Goal: Use online tool/utility: Utilize a website feature to perform a specific function

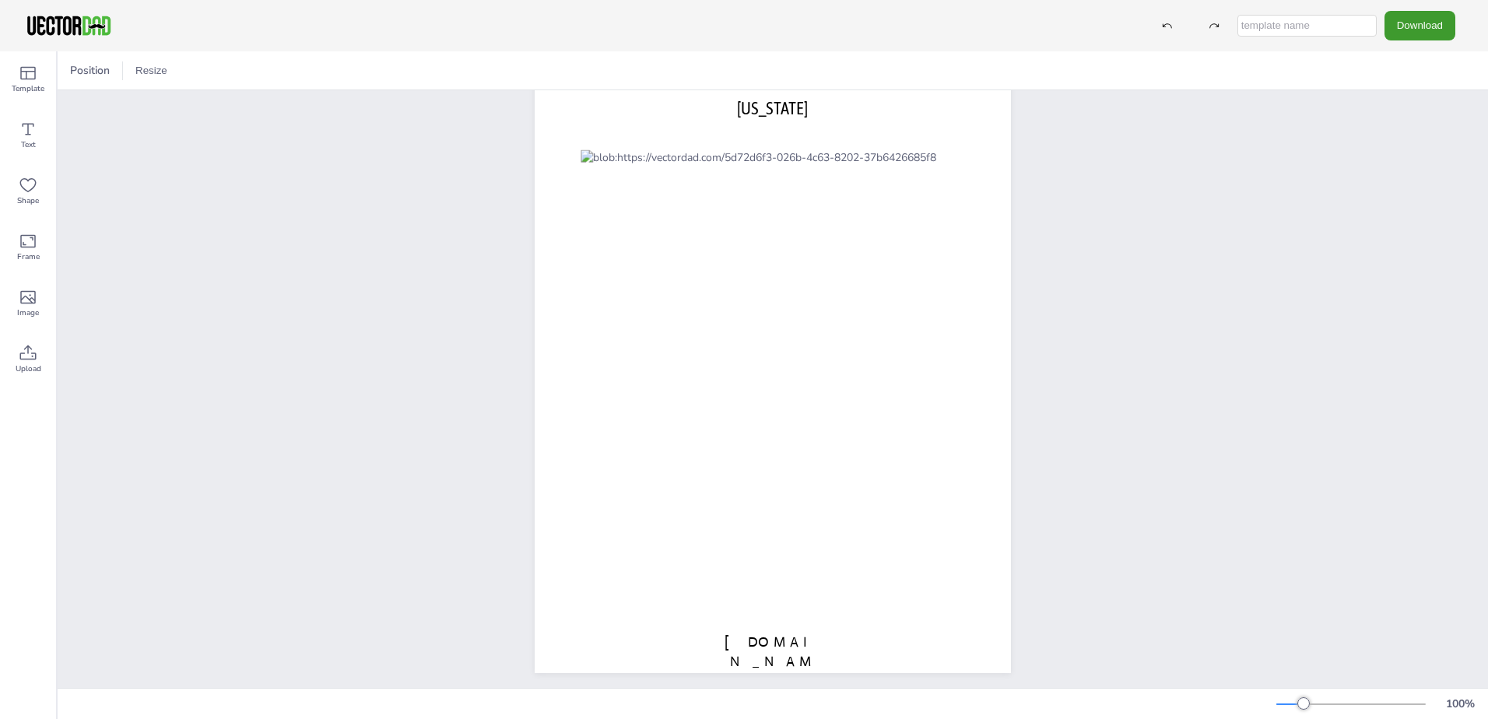
scroll to position [76, 0]
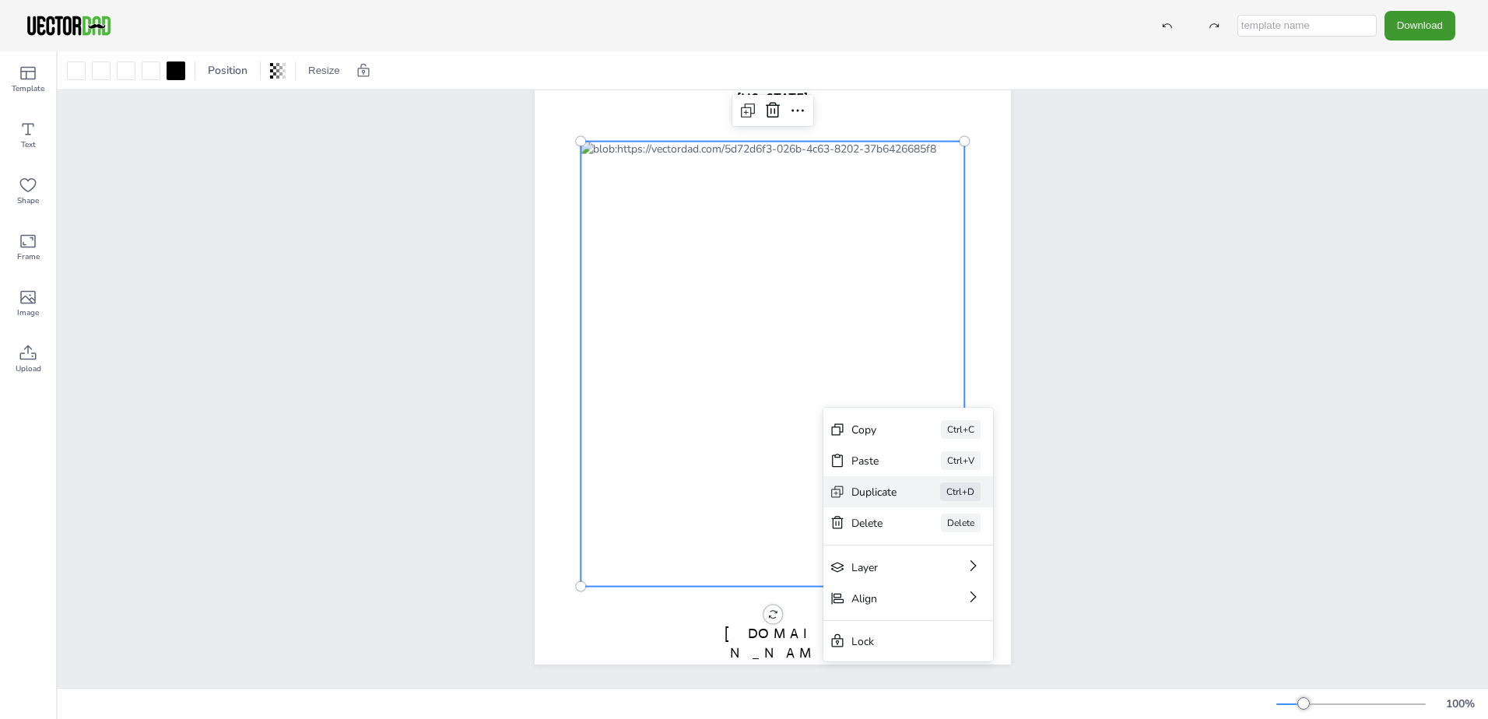
click at [855, 492] on div "Duplicate" at bounding box center [874, 492] width 45 height 15
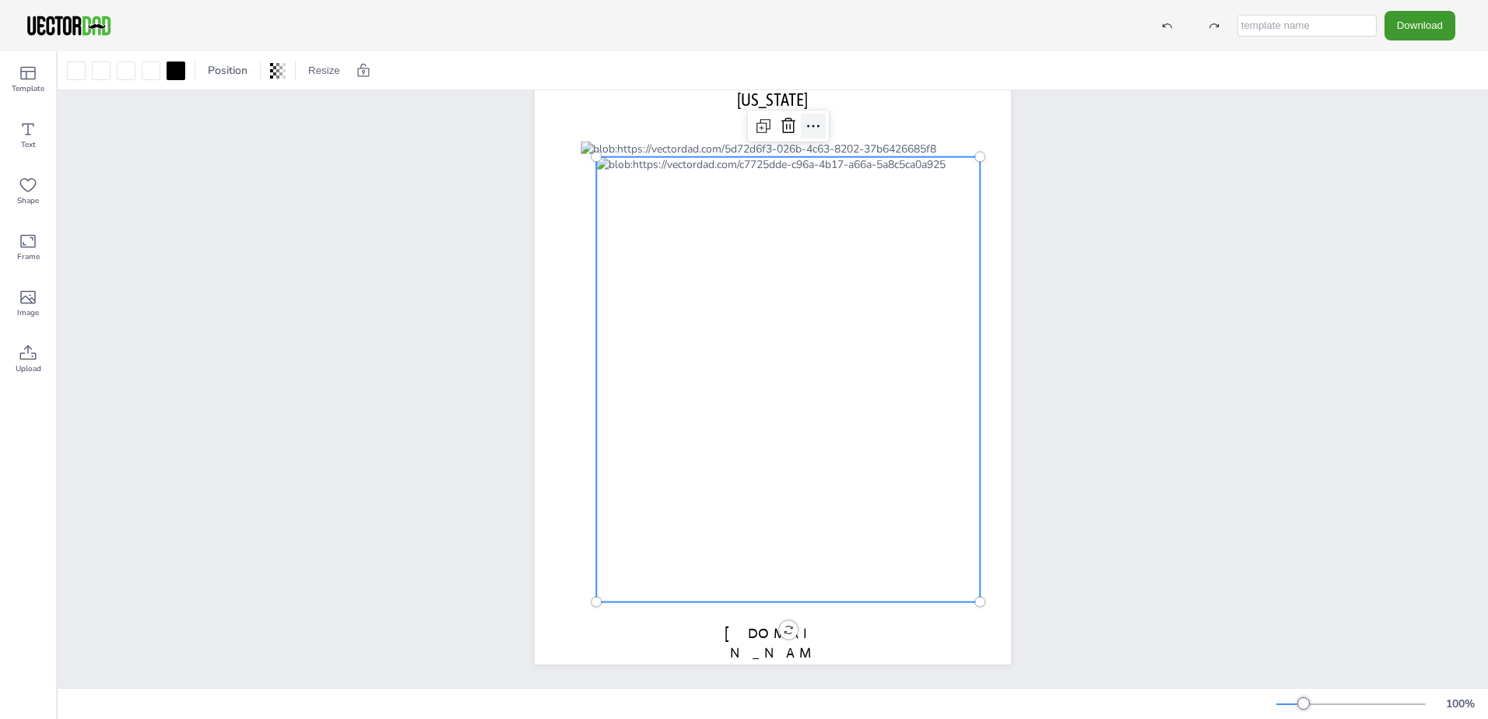
click at [807, 118] on icon at bounding box center [813, 126] width 19 height 19
click at [740, 341] on div at bounding box center [788, 379] width 384 height 445
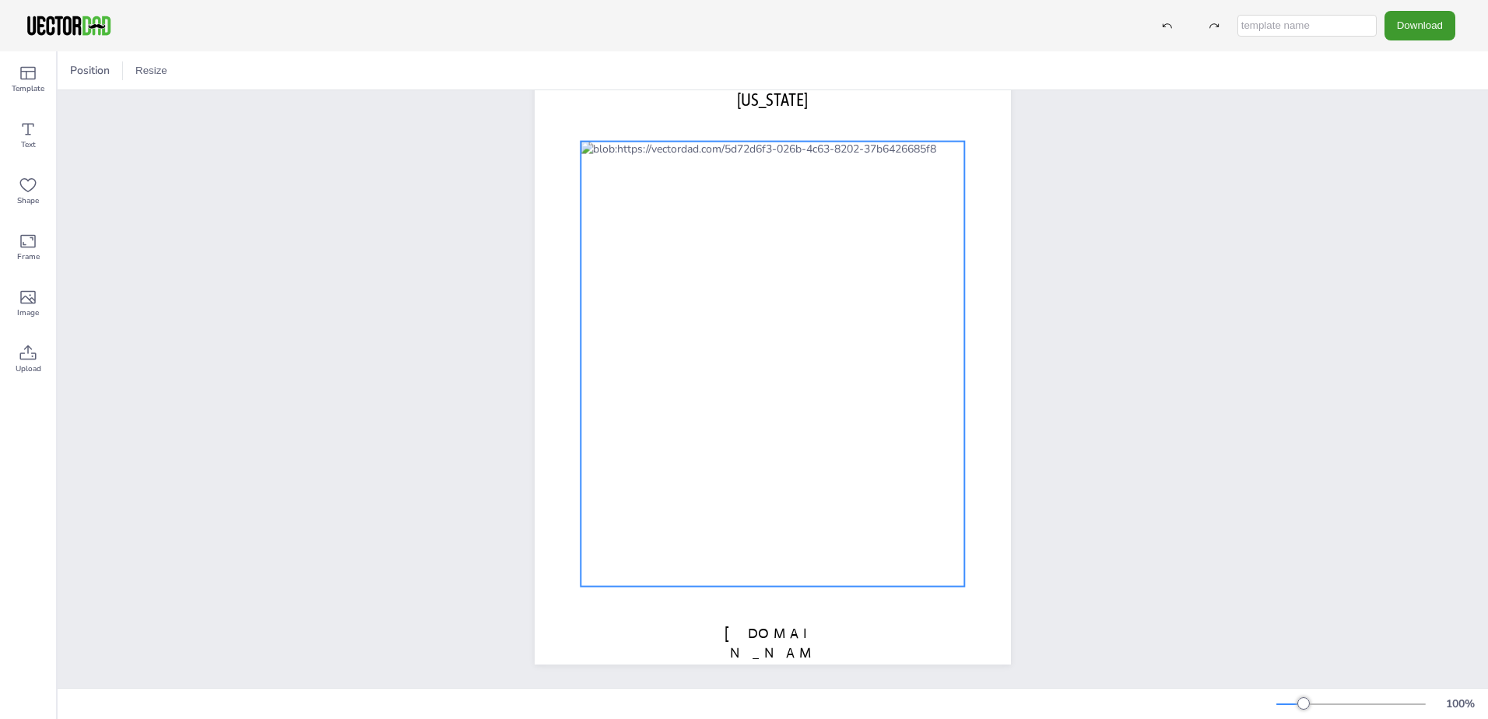
click at [747, 324] on div at bounding box center [773, 364] width 384 height 445
click at [282, 69] on icon at bounding box center [280, 70] width 3 height 9
click at [35, 298] on icon at bounding box center [28, 297] width 19 height 19
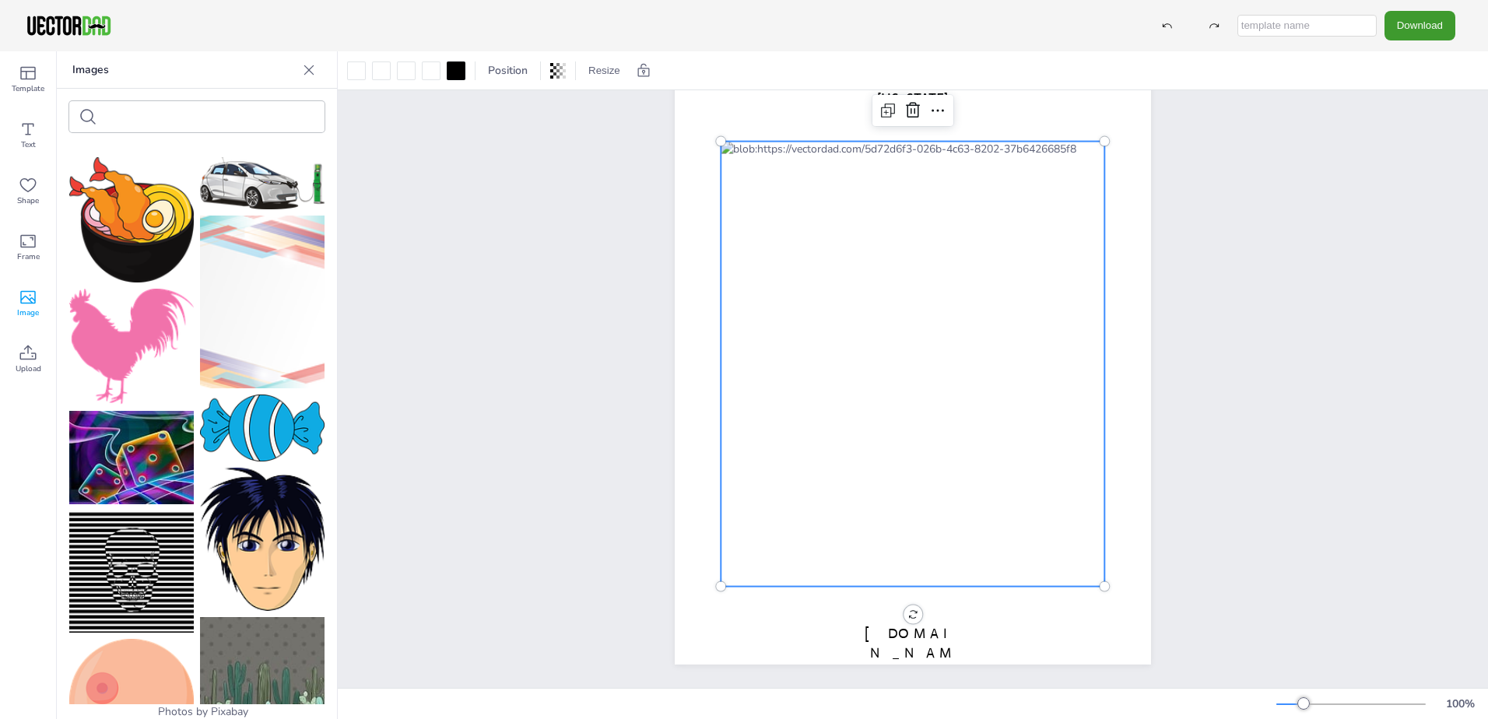
click at [32, 298] on icon at bounding box center [28, 297] width 16 height 13
click at [30, 299] on icon at bounding box center [28, 297] width 19 height 19
click at [36, 356] on div "Upload" at bounding box center [28, 360] width 56 height 56
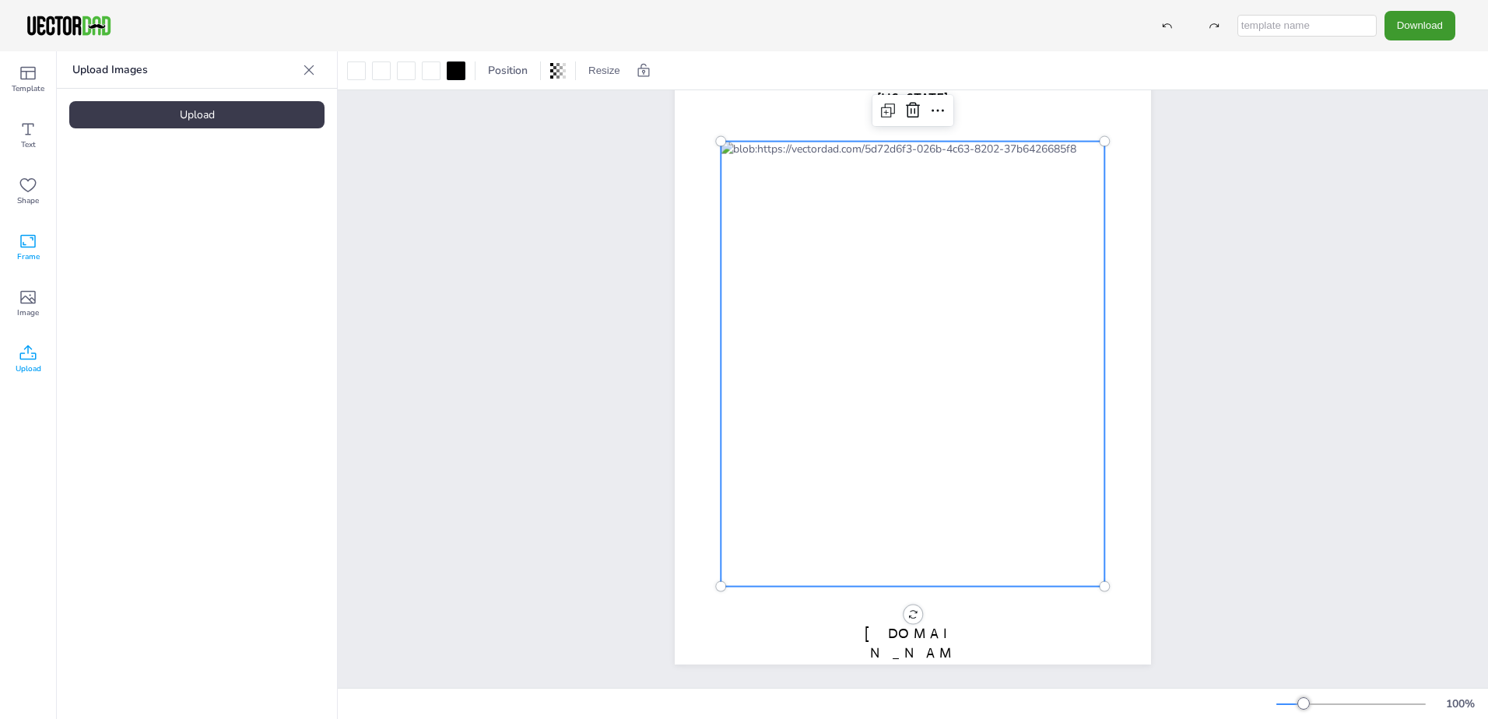
click at [27, 249] on icon at bounding box center [28, 241] width 19 height 19
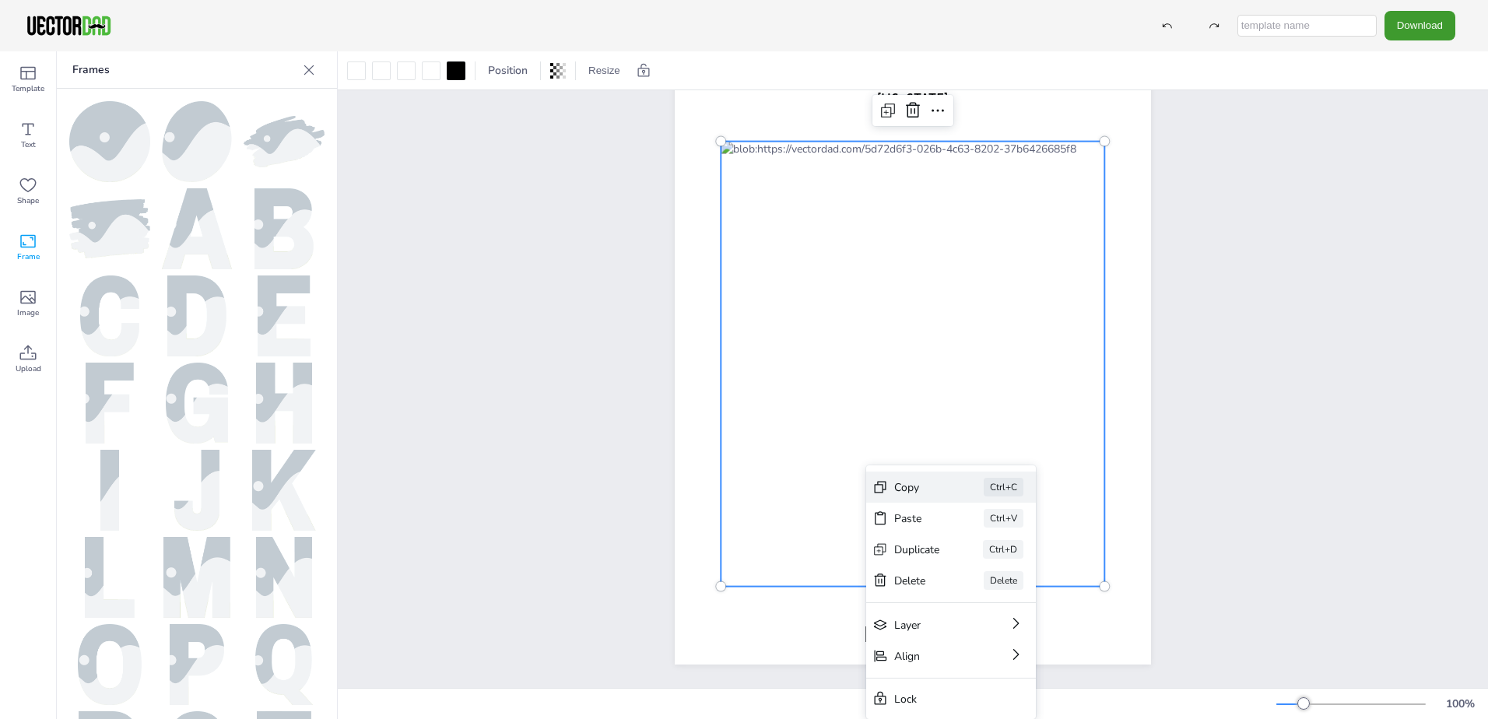
click at [902, 482] on div "Copy" at bounding box center [917, 487] width 46 height 15
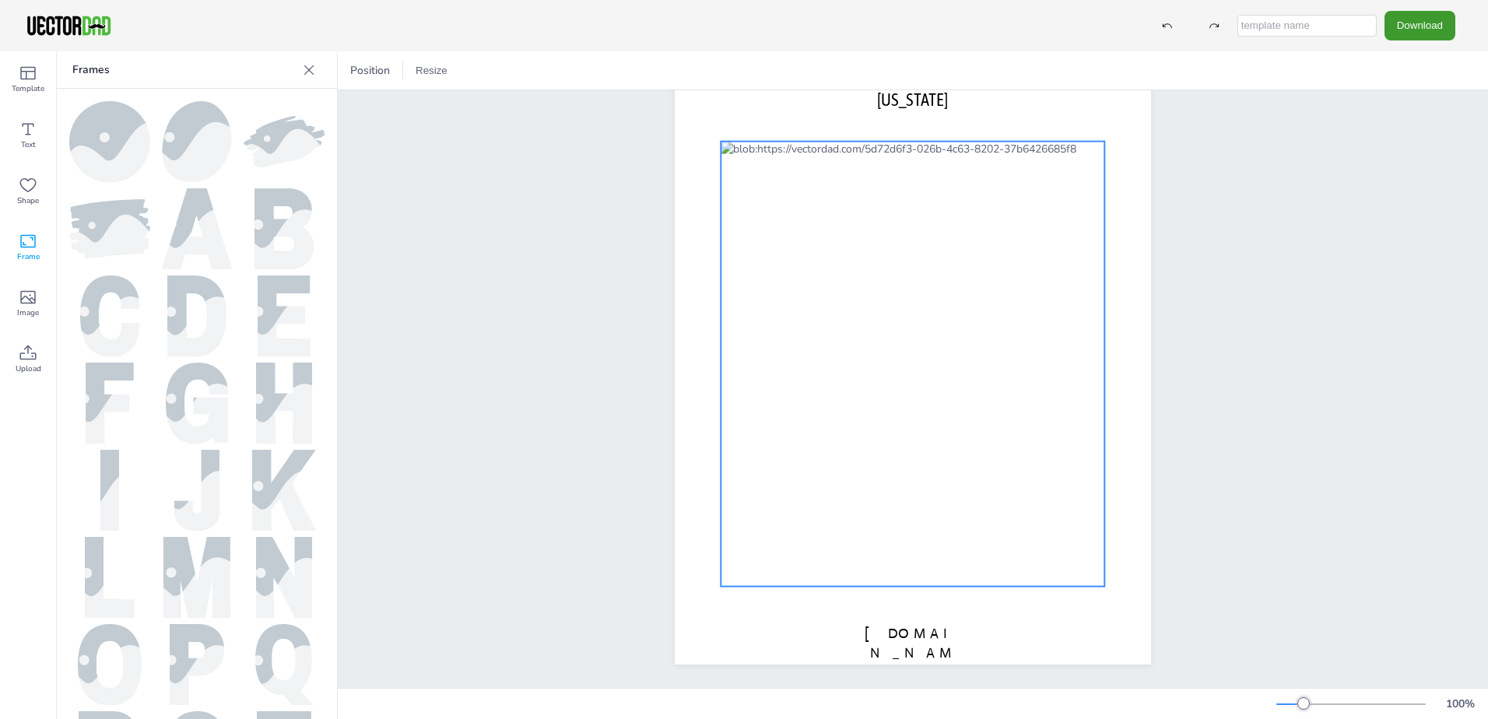
click at [938, 473] on div at bounding box center [913, 364] width 384 height 445
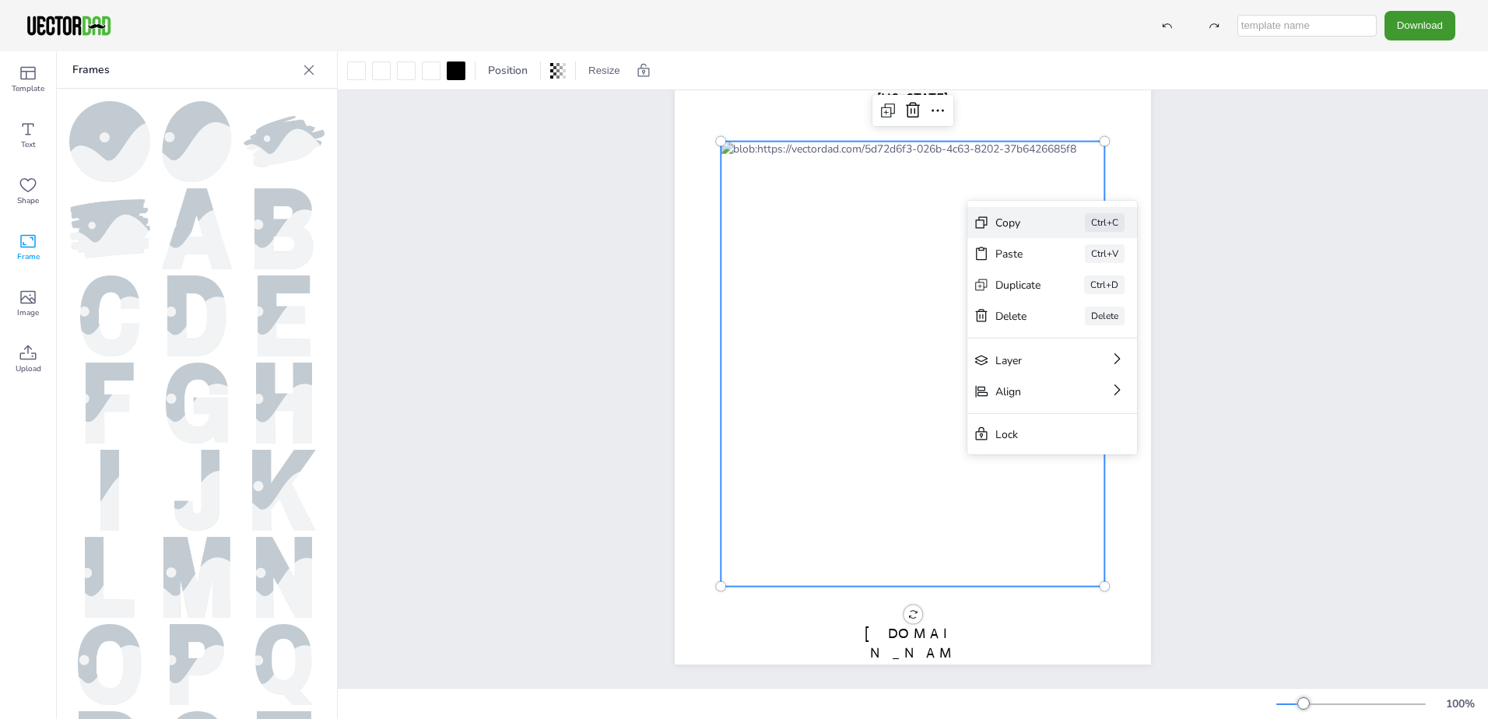
click at [1007, 222] on div "Copy" at bounding box center [1019, 223] width 46 height 15
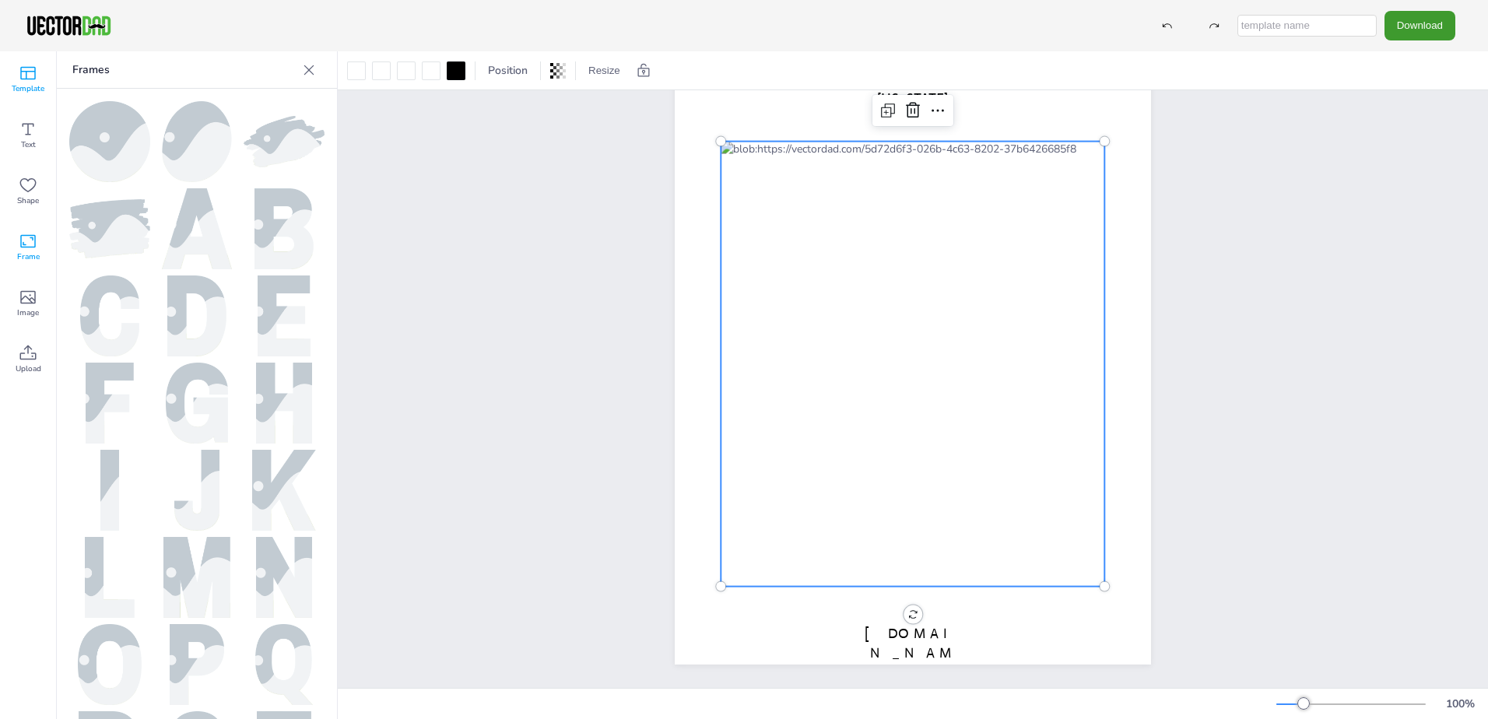
click at [28, 68] on icon at bounding box center [28, 73] width 16 height 13
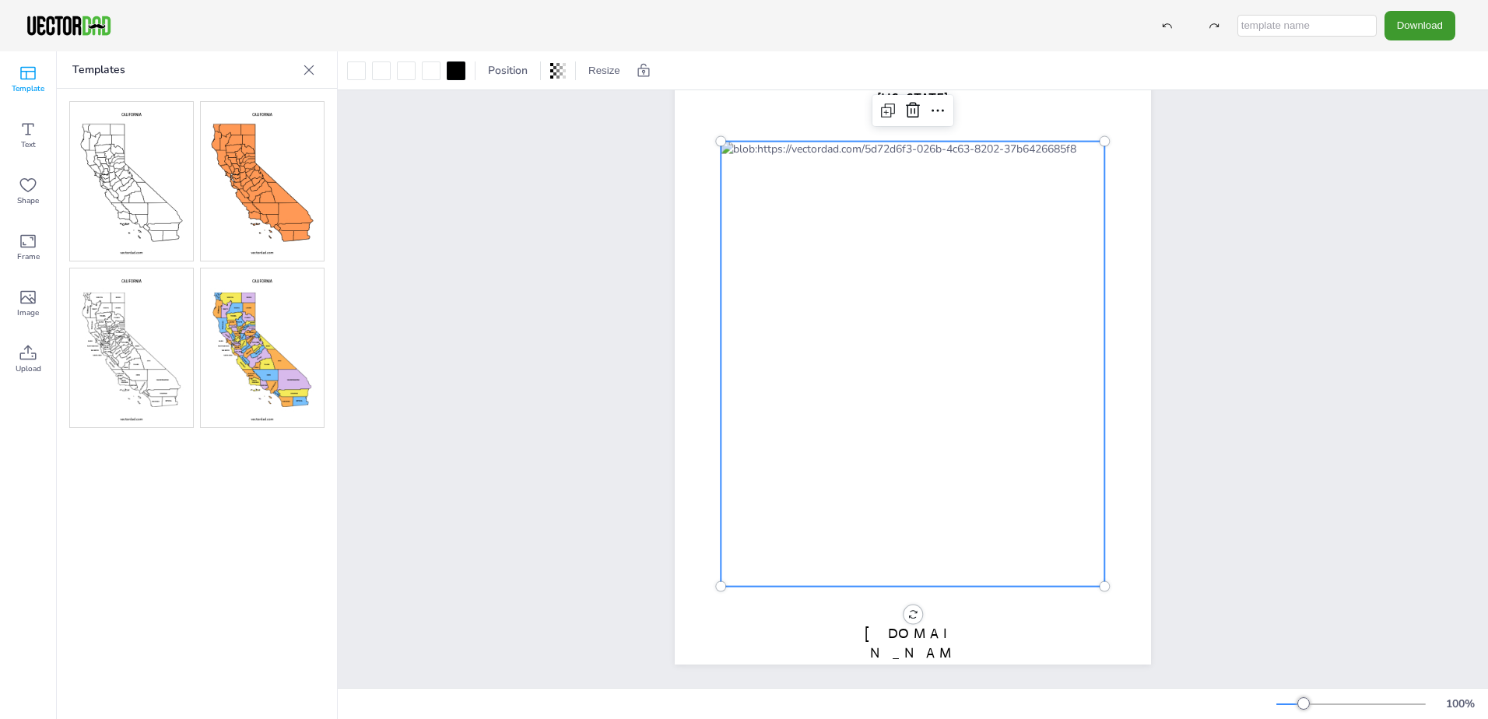
click at [122, 183] on img at bounding box center [131, 181] width 123 height 159
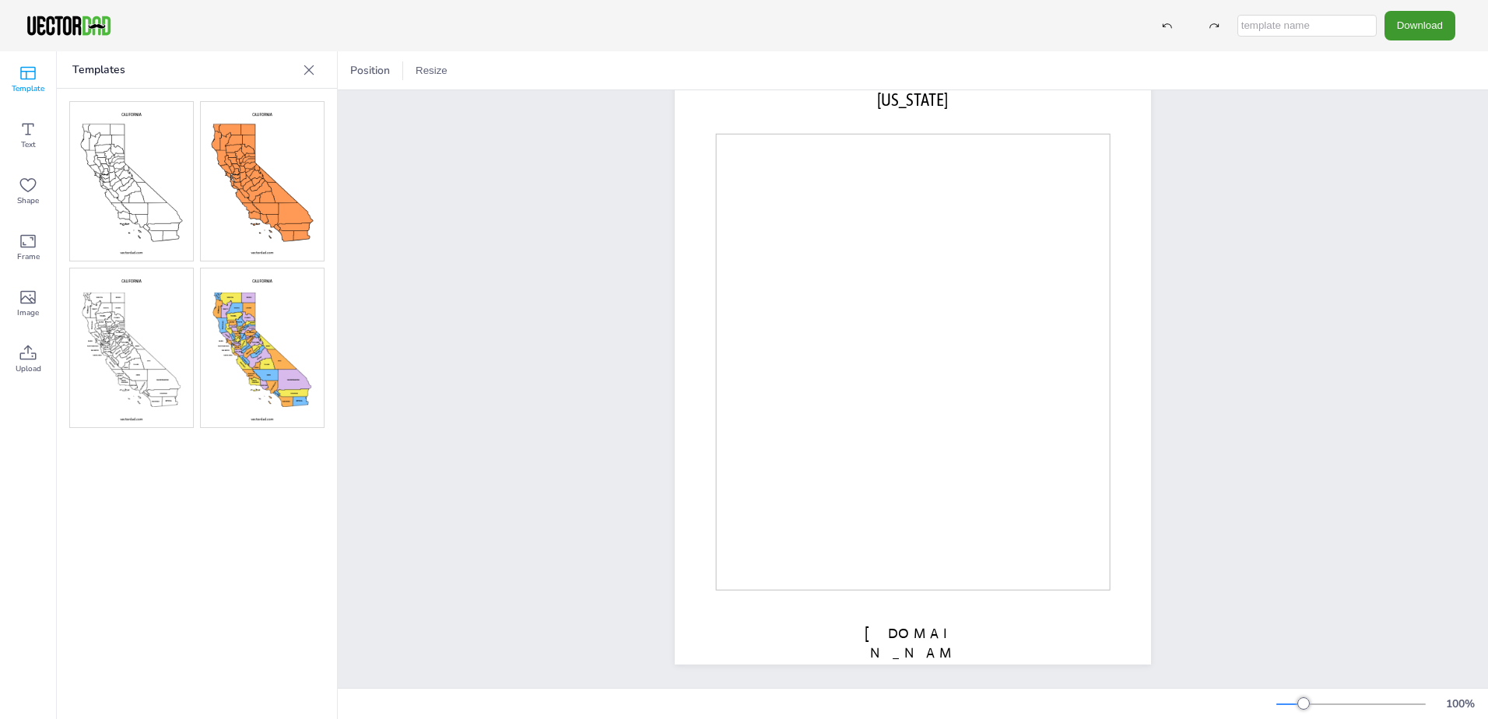
click at [169, 334] on img at bounding box center [131, 348] width 123 height 159
drag, startPoint x: 147, startPoint y: 359, endPoint x: 22, endPoint y: 300, distance: 138.3
click at [20, 300] on icon at bounding box center [28, 297] width 19 height 19
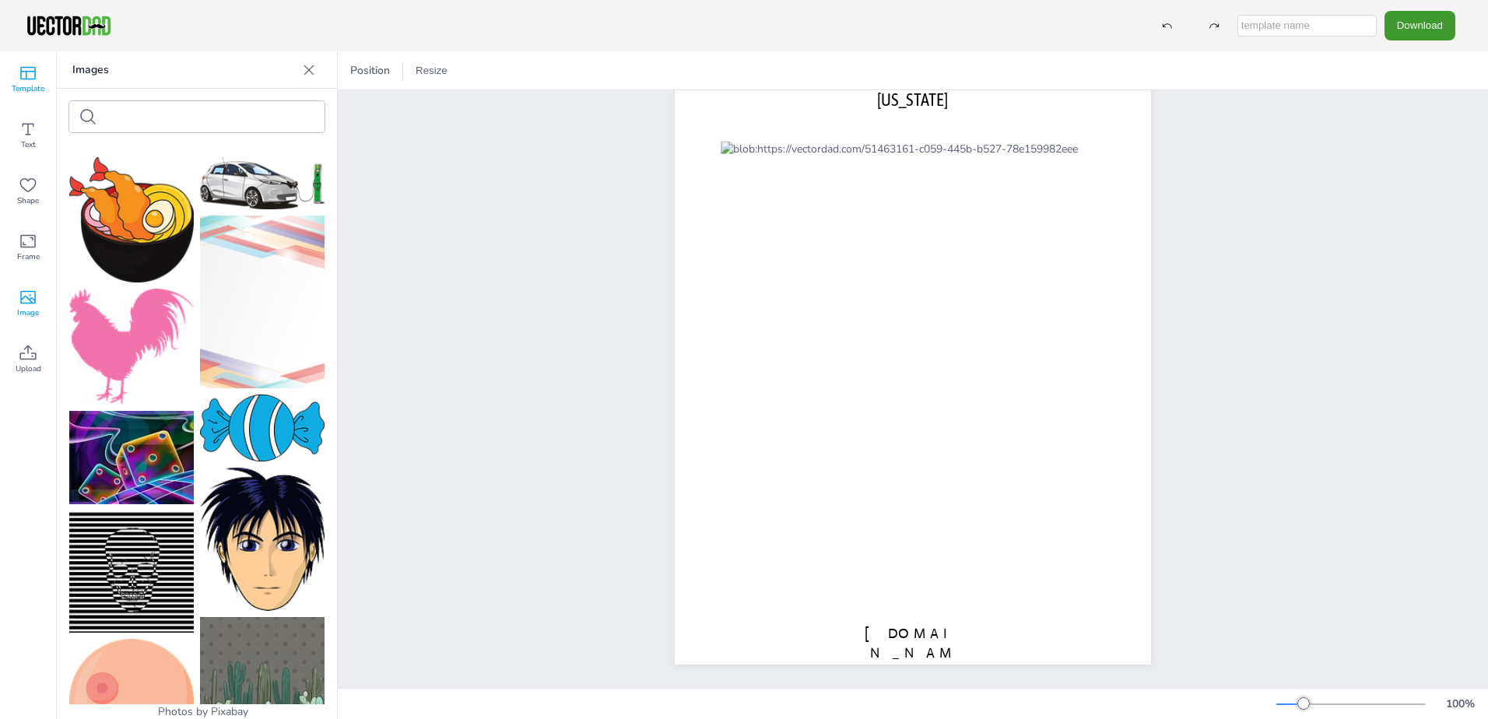
click at [13, 70] on div "Template" at bounding box center [28, 79] width 56 height 56
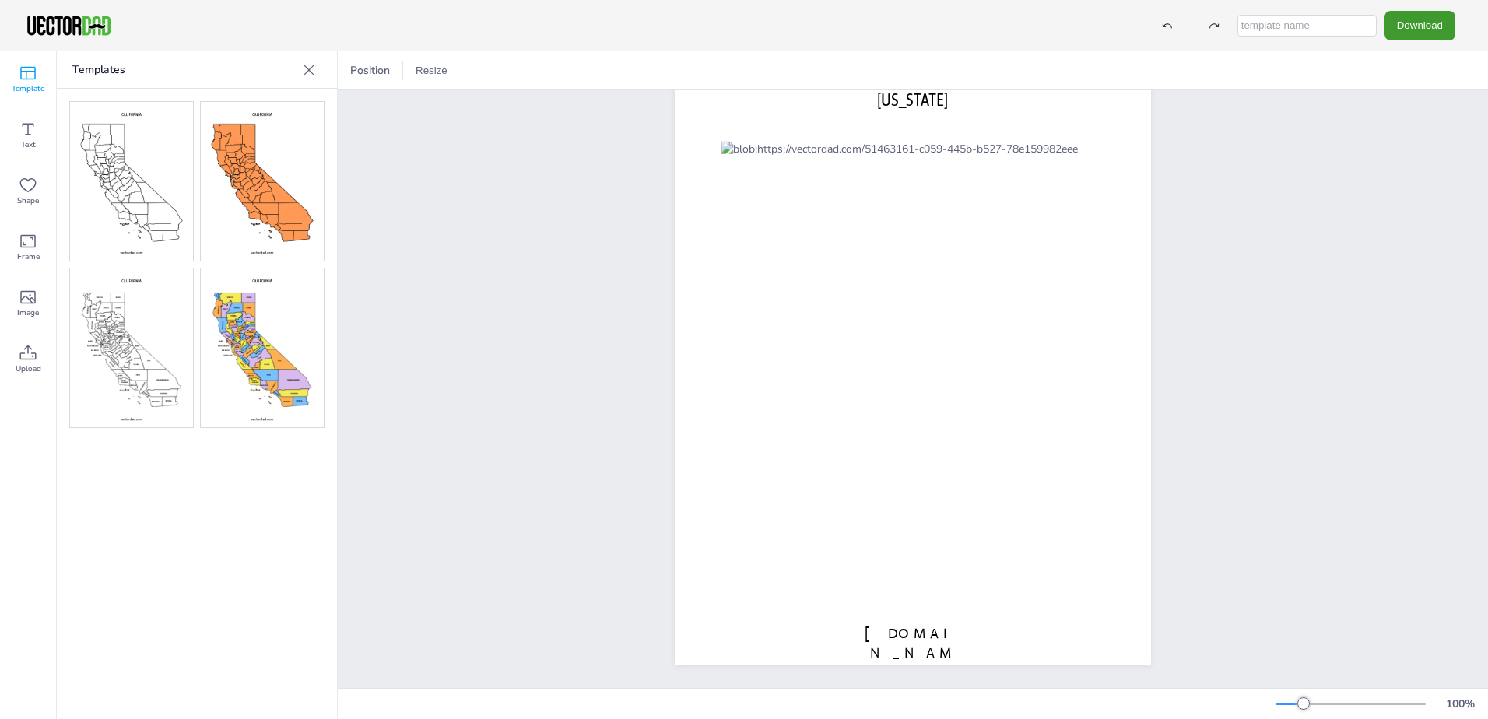
click at [177, 338] on img at bounding box center [131, 348] width 123 height 159
click at [35, 78] on icon at bounding box center [28, 73] width 16 height 13
click at [69, 306] on div at bounding box center [131, 348] width 125 height 160
click at [115, 314] on img at bounding box center [131, 348] width 123 height 159
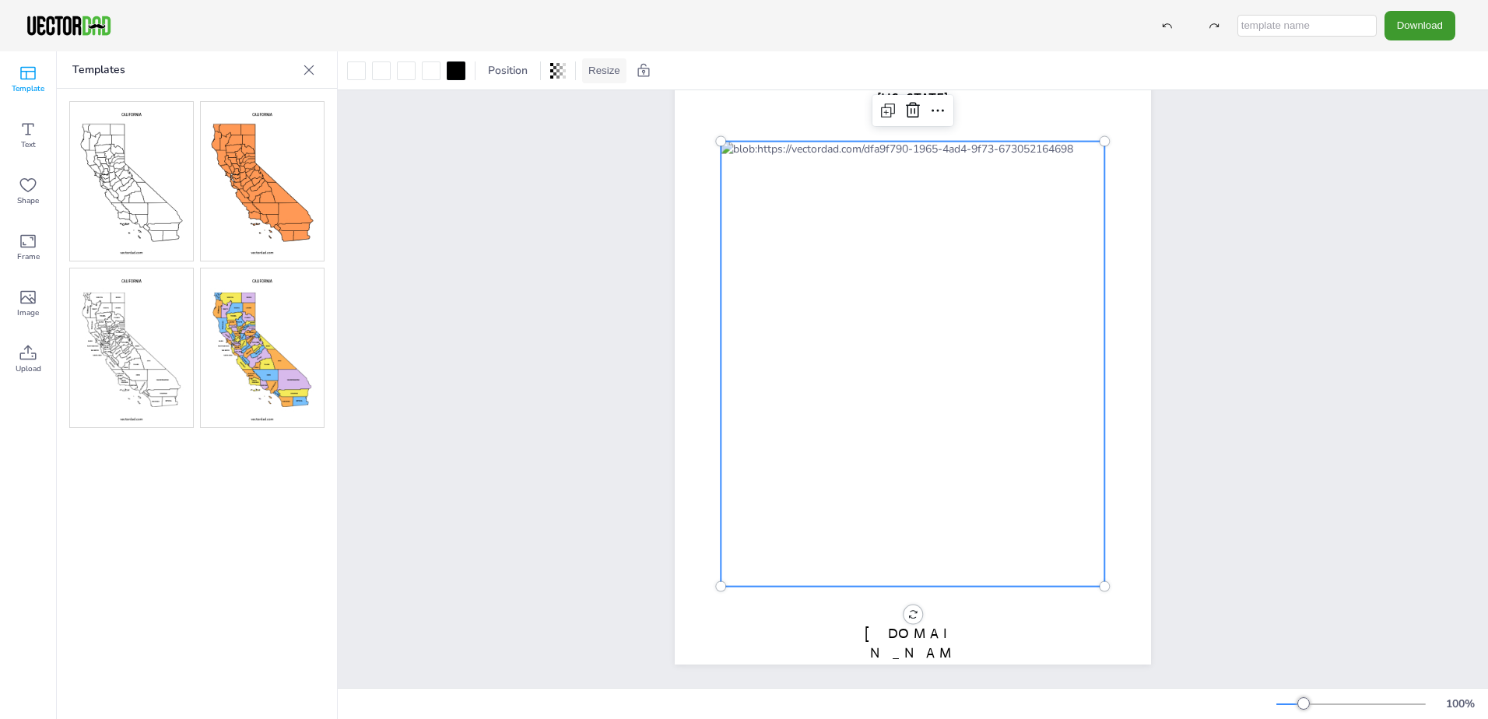
click at [592, 69] on button "Resize" at bounding box center [604, 70] width 44 height 25
click at [593, 101] on li "US Letter (8.5in x 11in)" at bounding box center [647, 102] width 131 height 30
click at [929, 103] on icon at bounding box center [938, 110] width 19 height 19
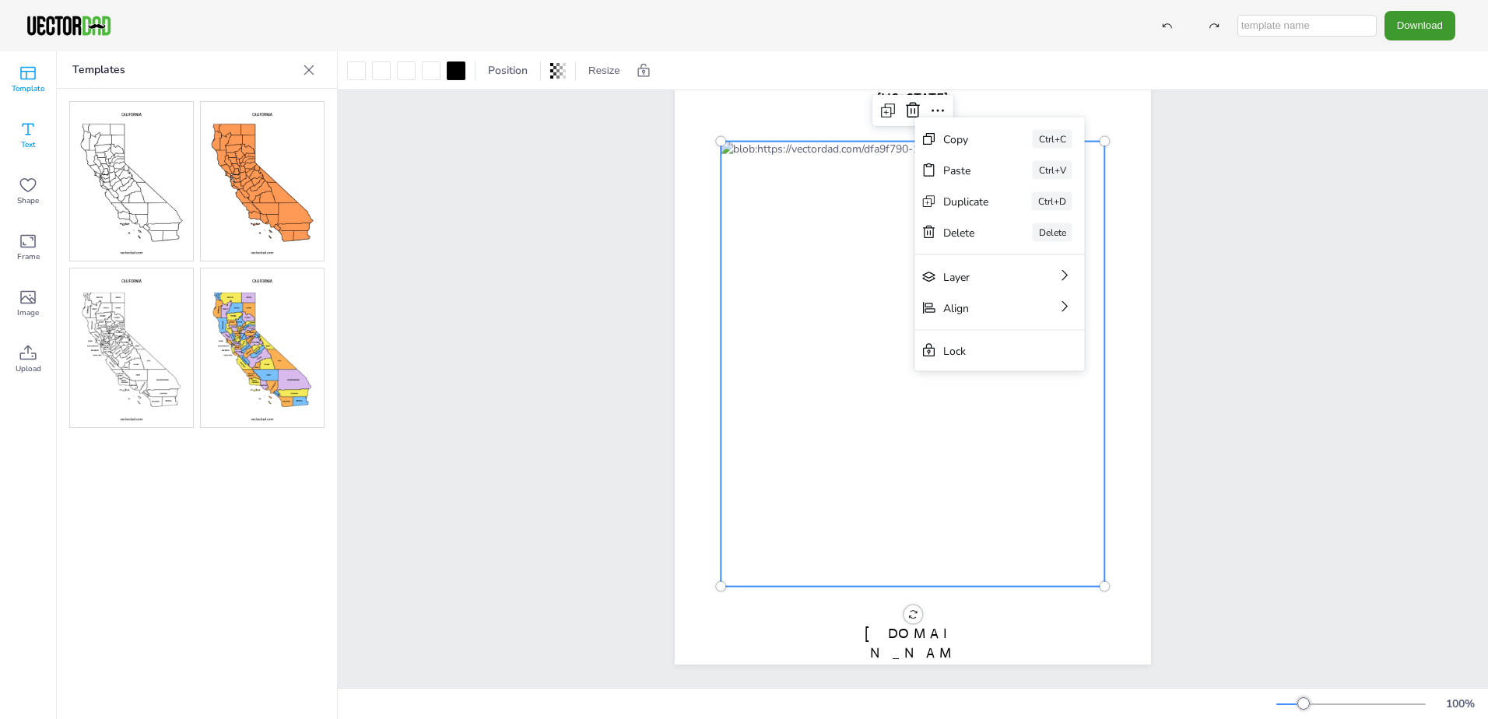
click at [24, 121] on icon at bounding box center [28, 129] width 19 height 19
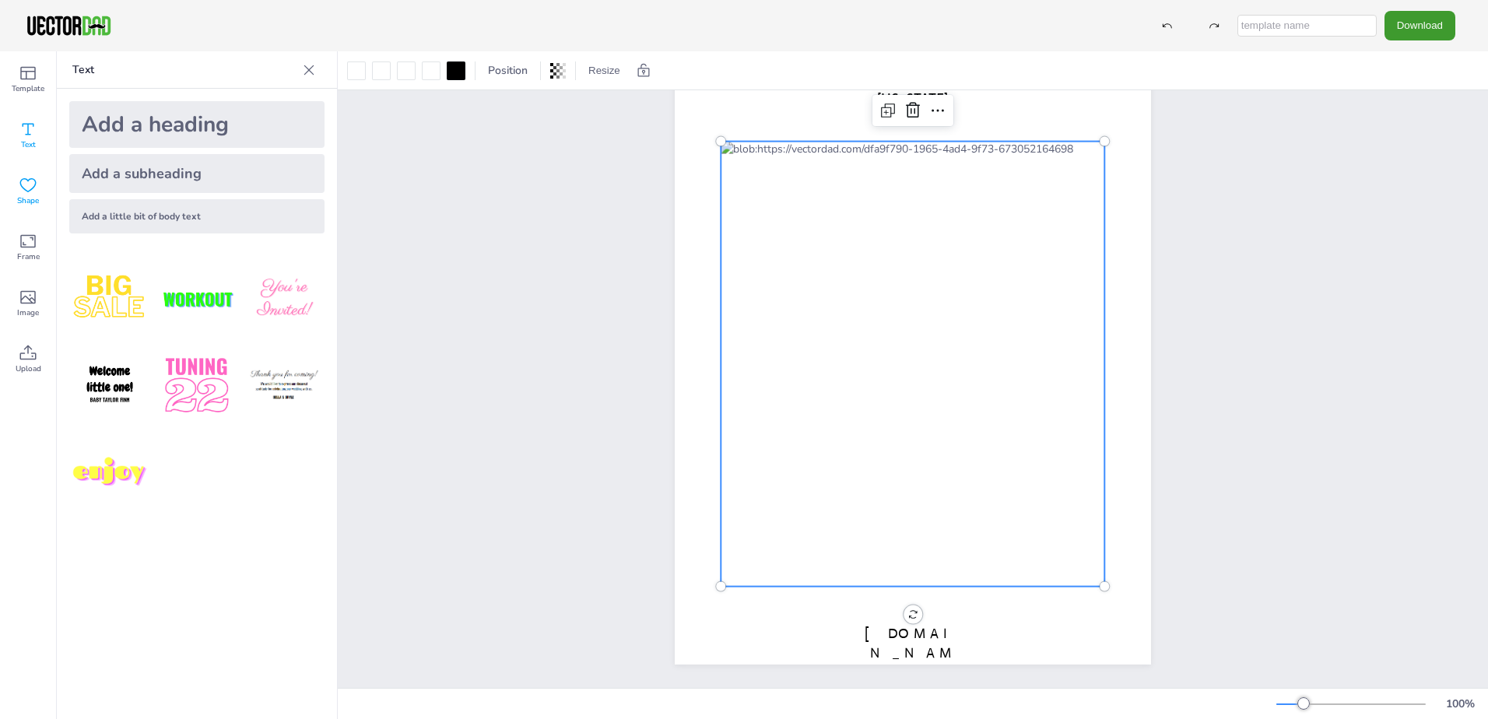
click at [17, 181] on div "Shape" at bounding box center [28, 191] width 56 height 56
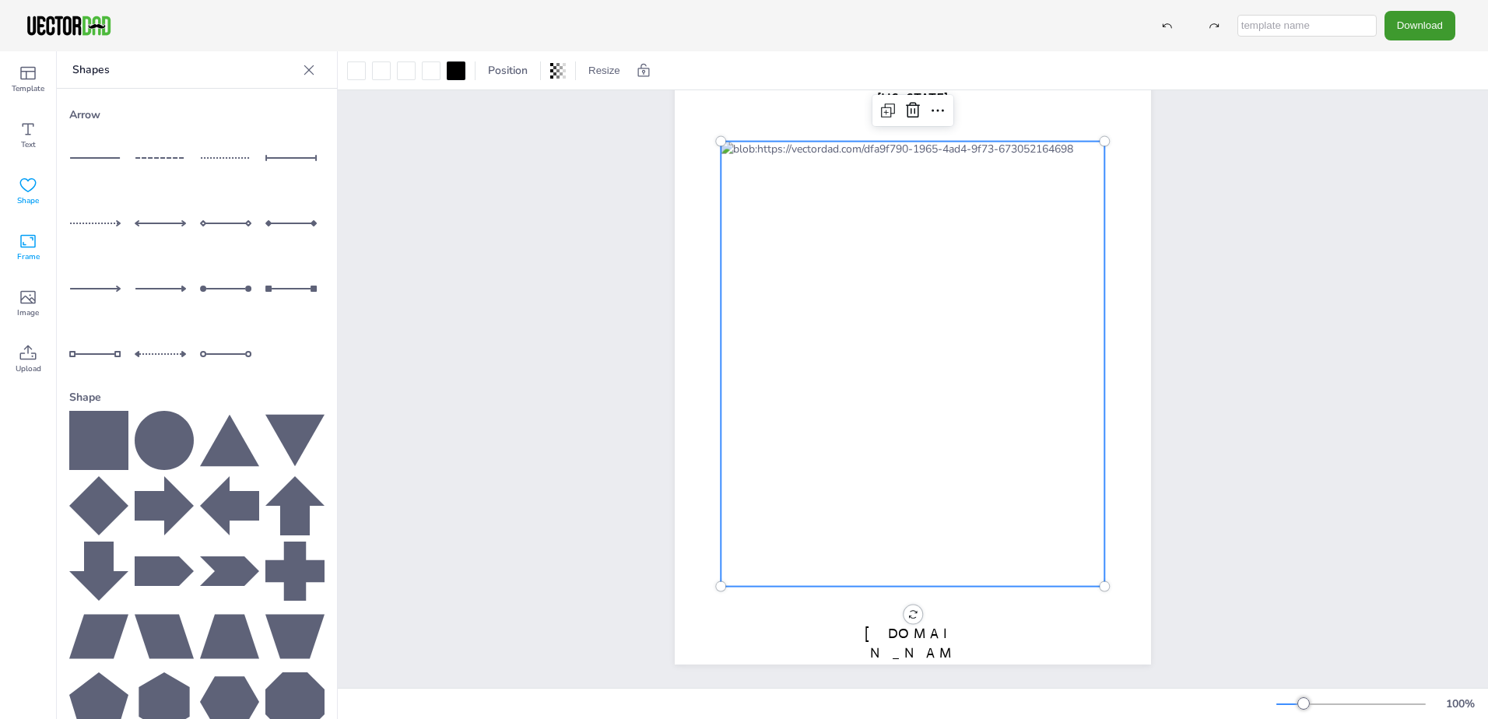
click at [14, 234] on div "Frame" at bounding box center [28, 248] width 56 height 56
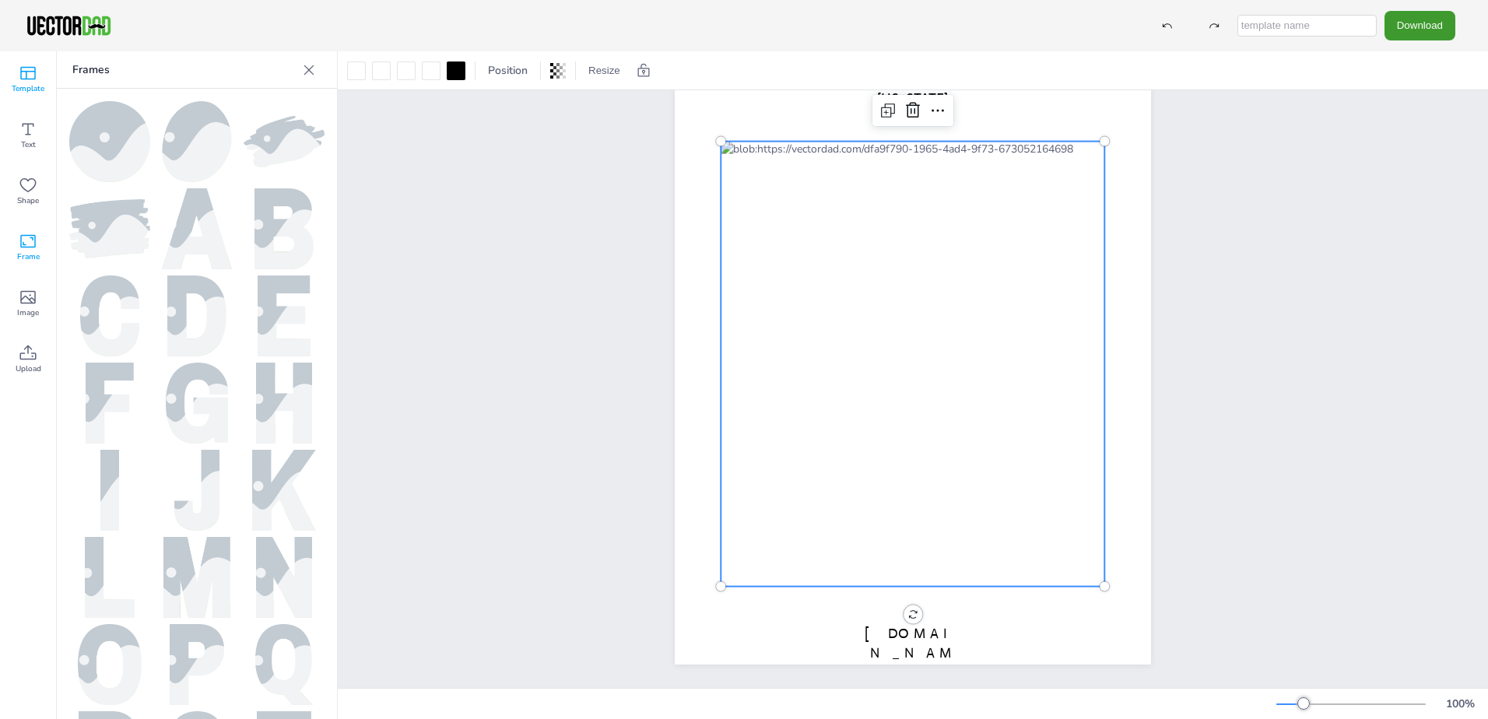
click at [44, 73] on div "Template" at bounding box center [28, 79] width 56 height 56
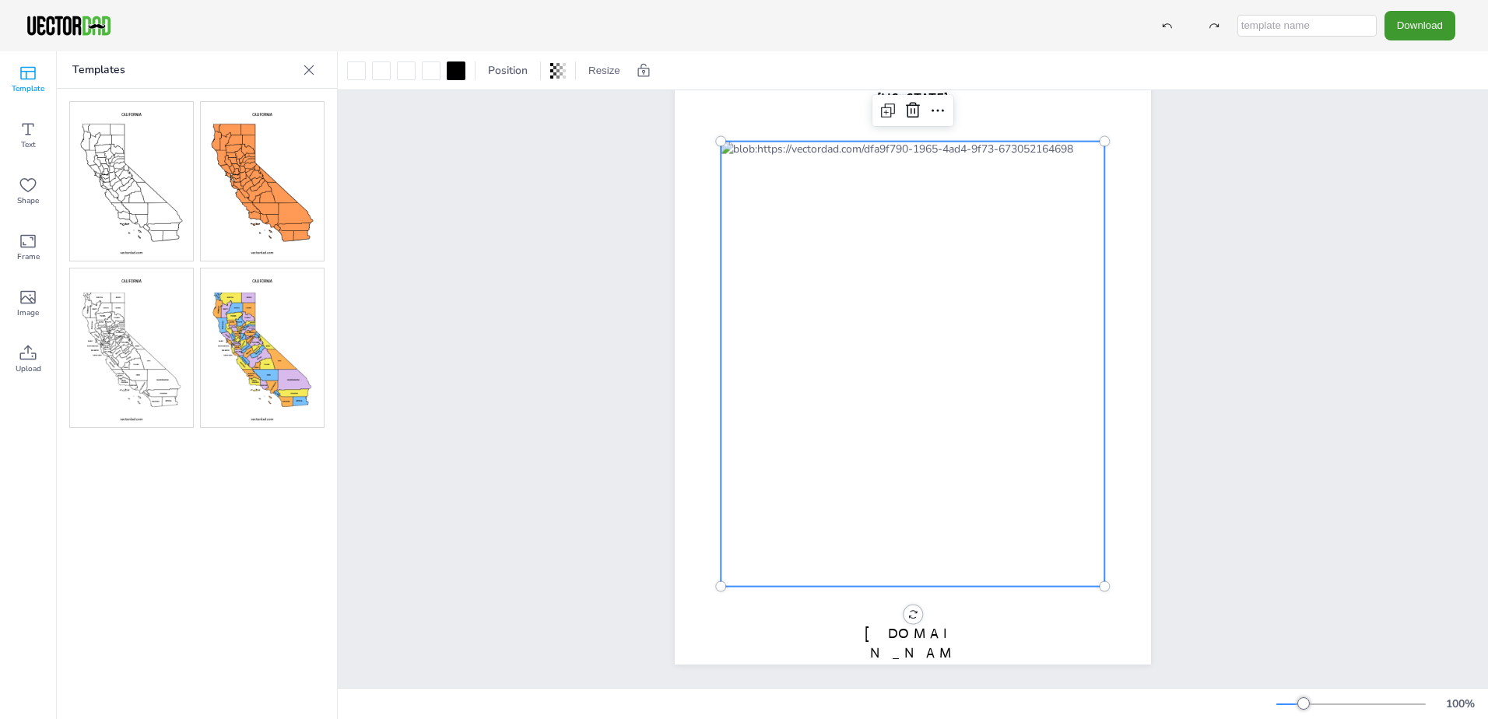
click at [1332, 703] on div at bounding box center [1351, 704] width 149 height 12
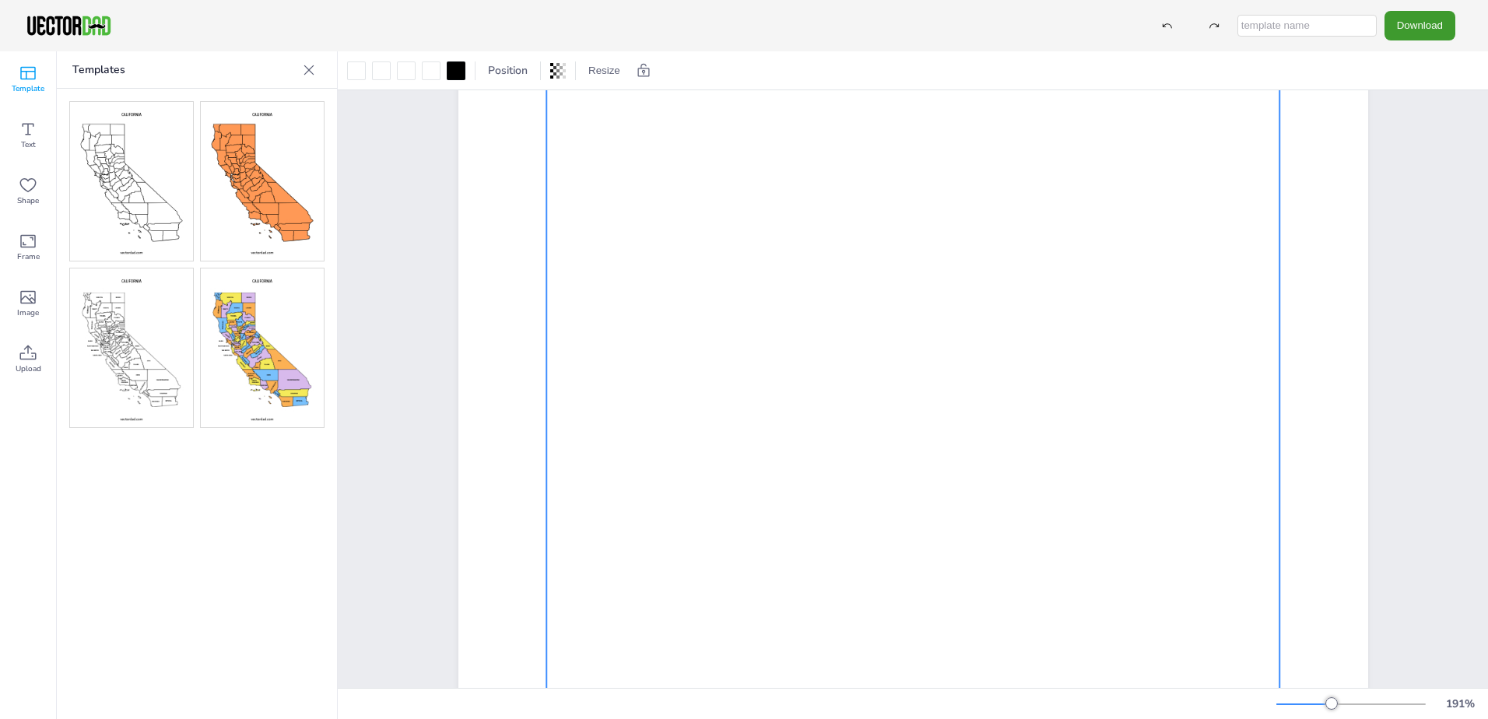
scroll to position [92, 0]
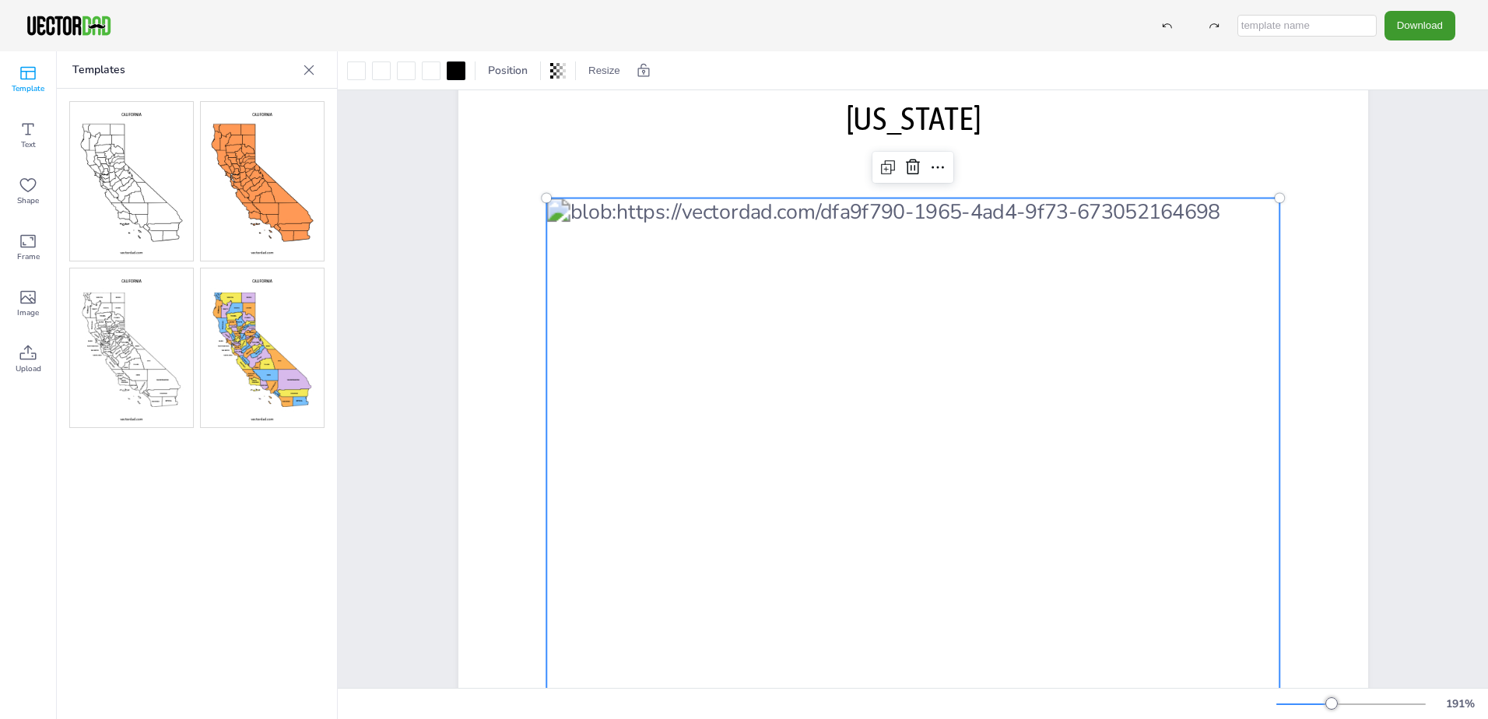
click at [588, 229] on div at bounding box center [912, 623] width 733 height 850
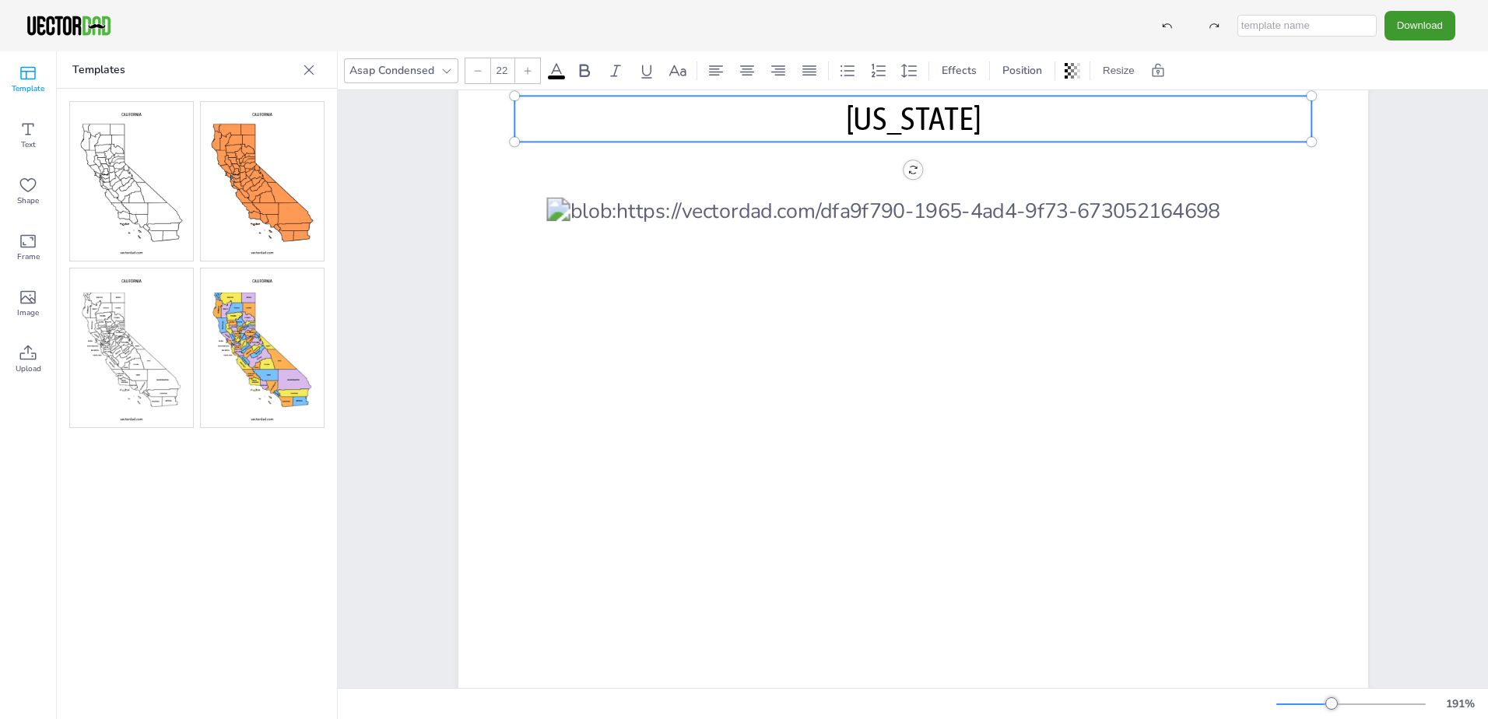
click at [657, 142] on p "[US_STATE]" at bounding box center [913, 119] width 797 height 46
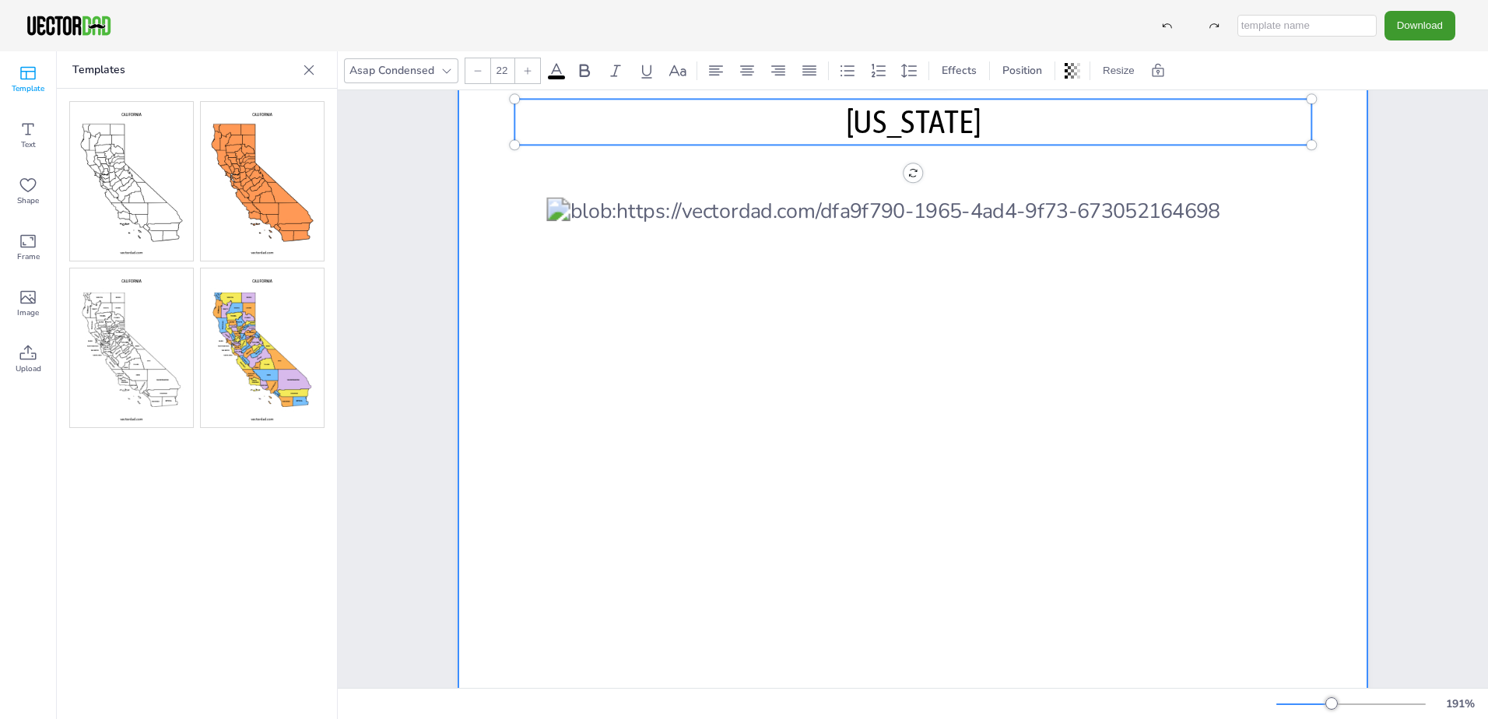
click at [536, 179] on div at bounding box center [913, 610] width 910 height 1176
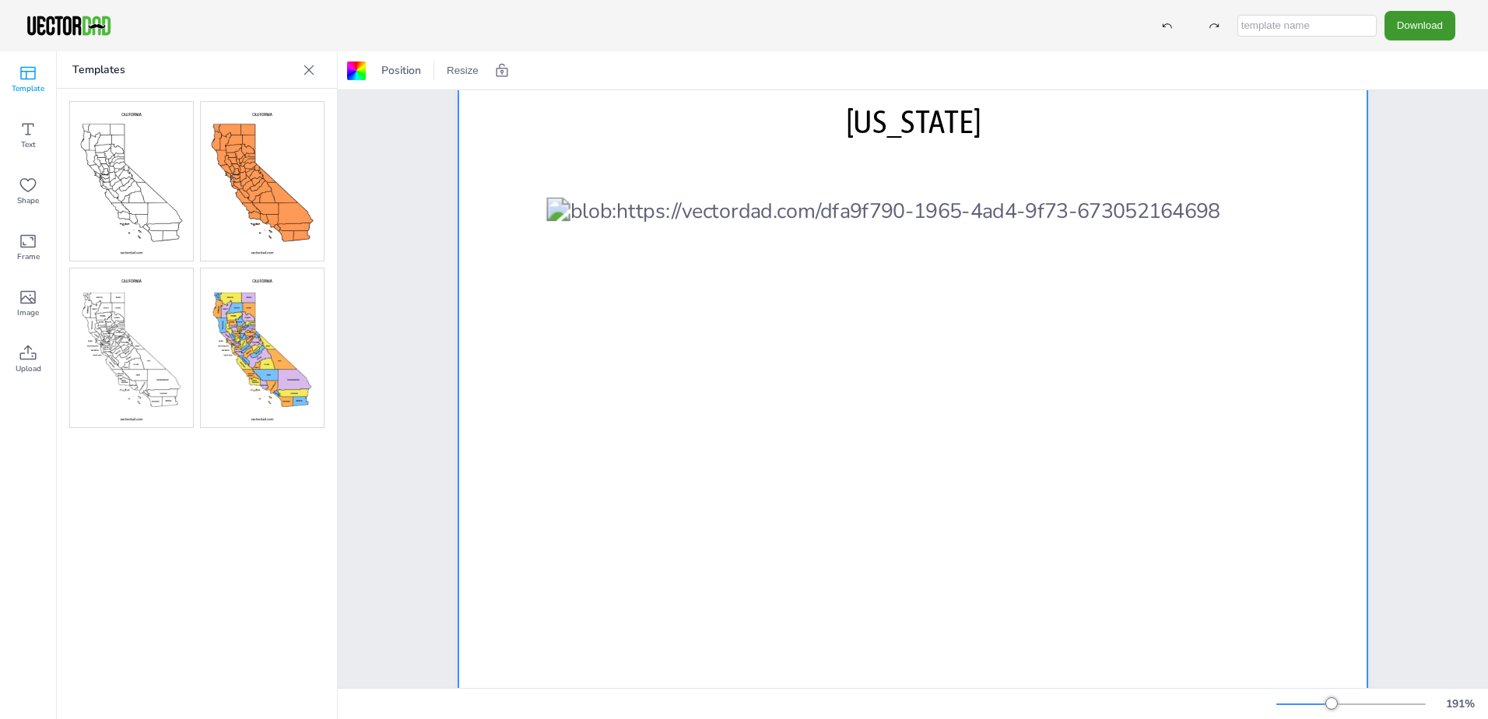
click at [1327, 701] on div at bounding box center [1332, 703] width 12 height 12
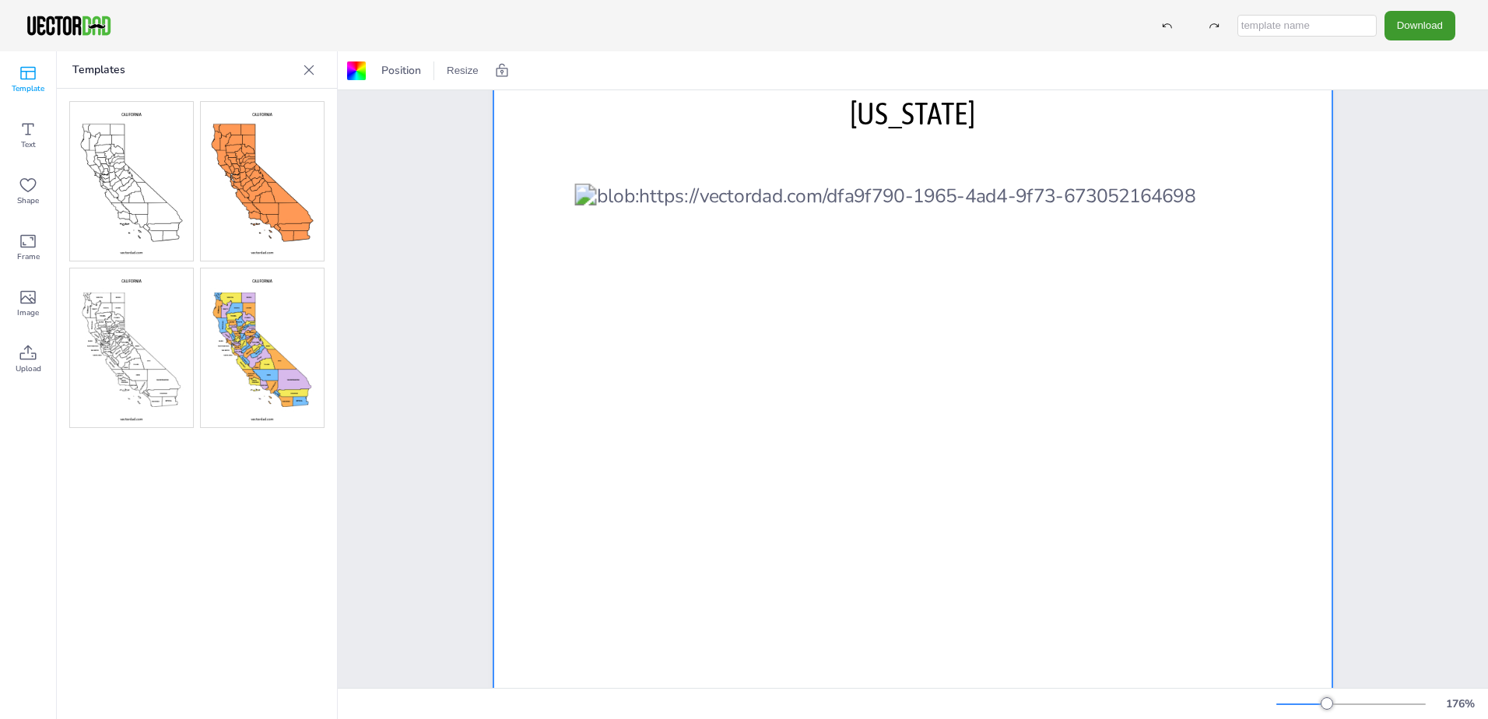
click at [1320, 705] on div at bounding box center [1351, 704] width 149 height 12
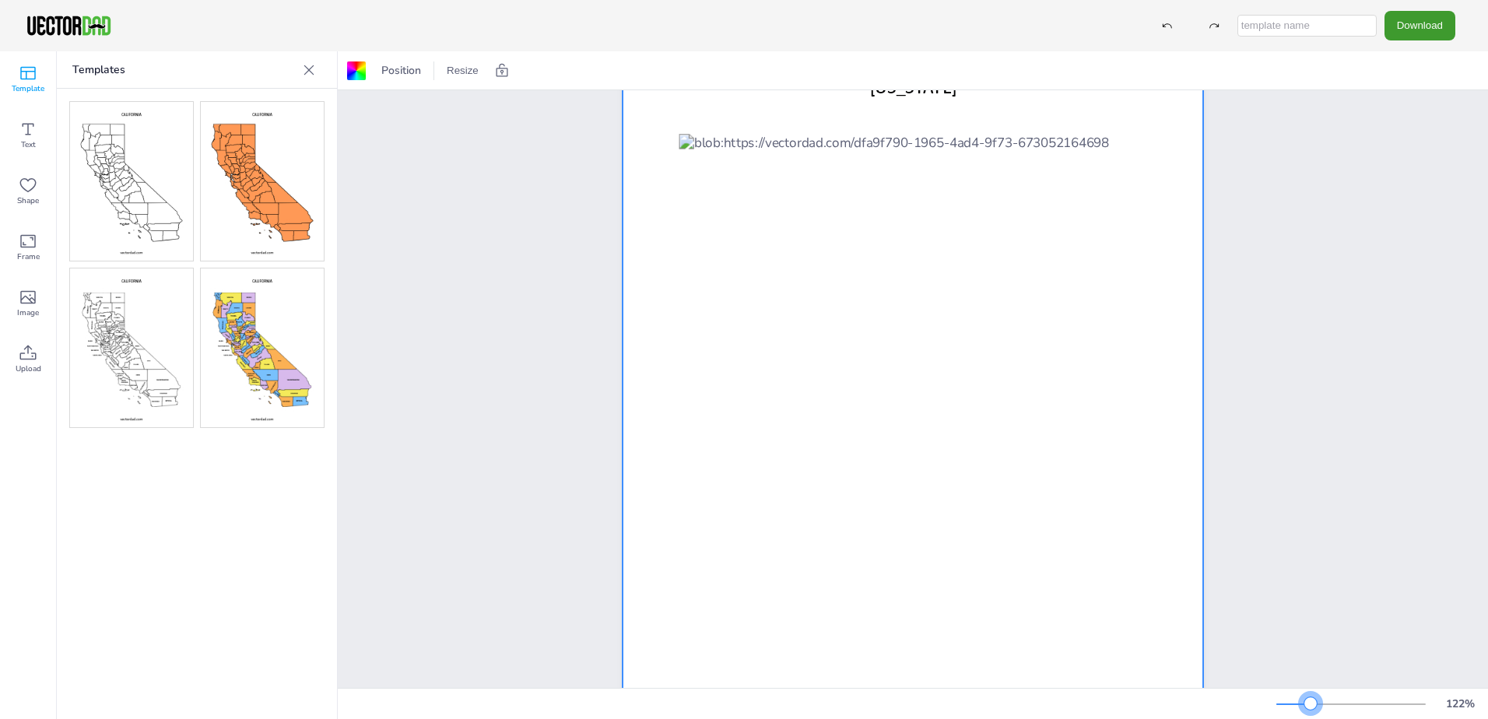
drag, startPoint x: 1320, startPoint y: 705, endPoint x: 1311, endPoint y: 700, distance: 10.8
click at [1311, 700] on div at bounding box center [1311, 703] width 12 height 12
